Goal: Transaction & Acquisition: Purchase product/service

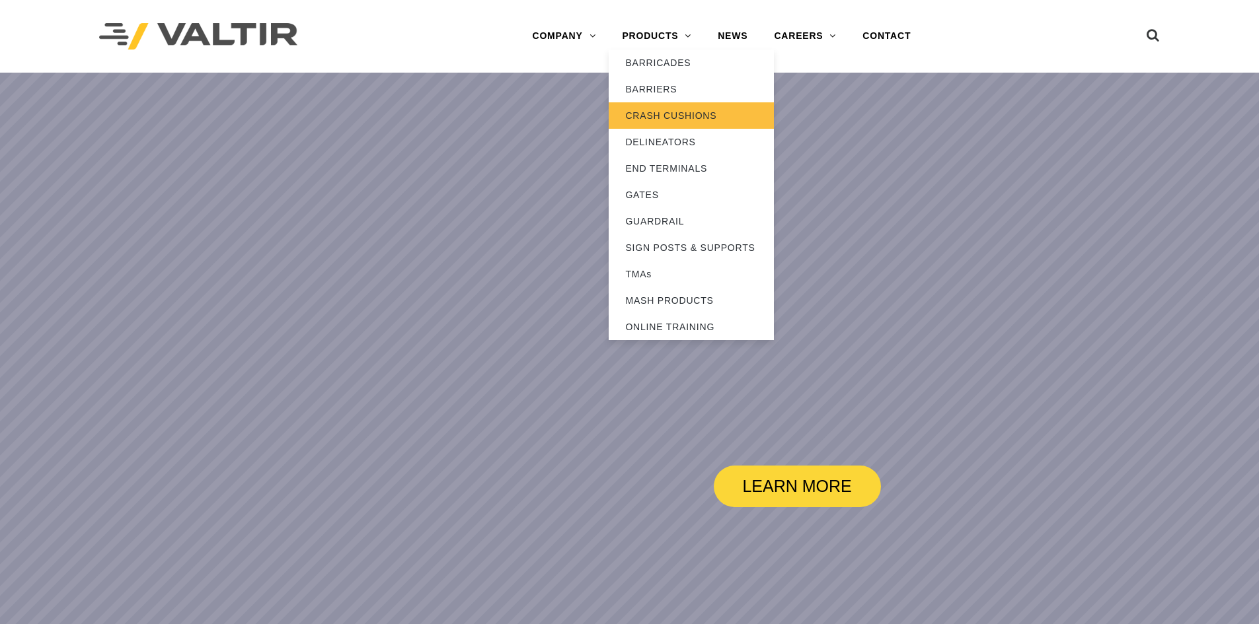
click at [654, 113] on link "CRASH CUSHIONS" at bounding box center [691, 115] width 165 height 26
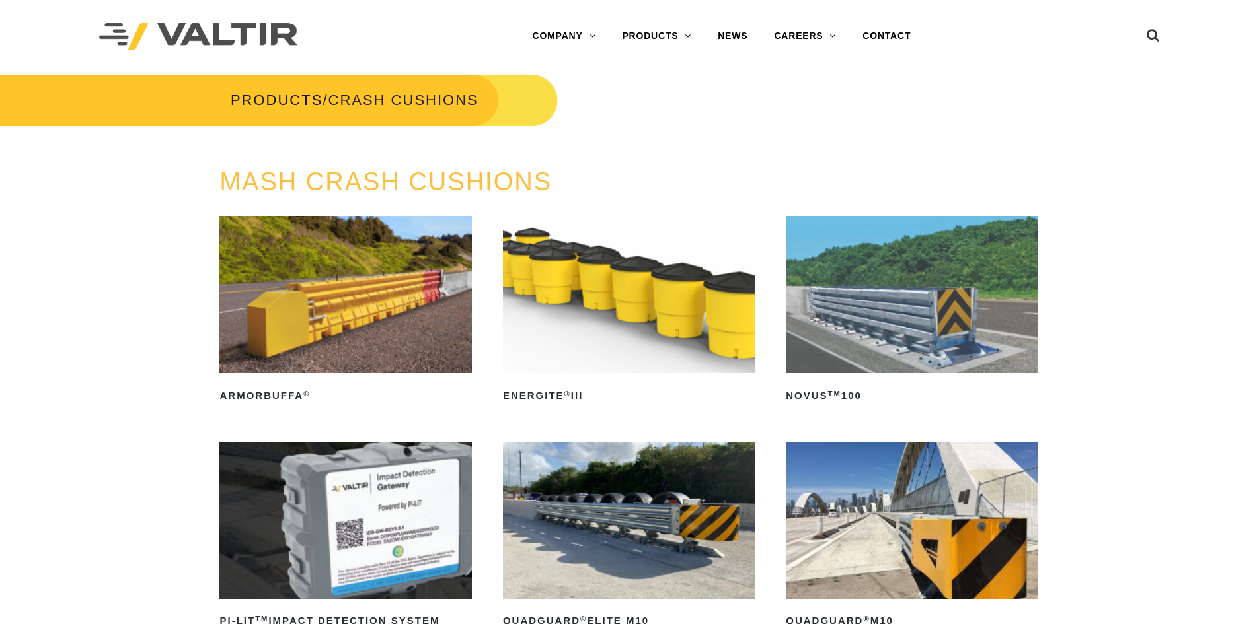
click at [858, 324] on img at bounding box center [912, 294] width 252 height 157
